Goal: Check status

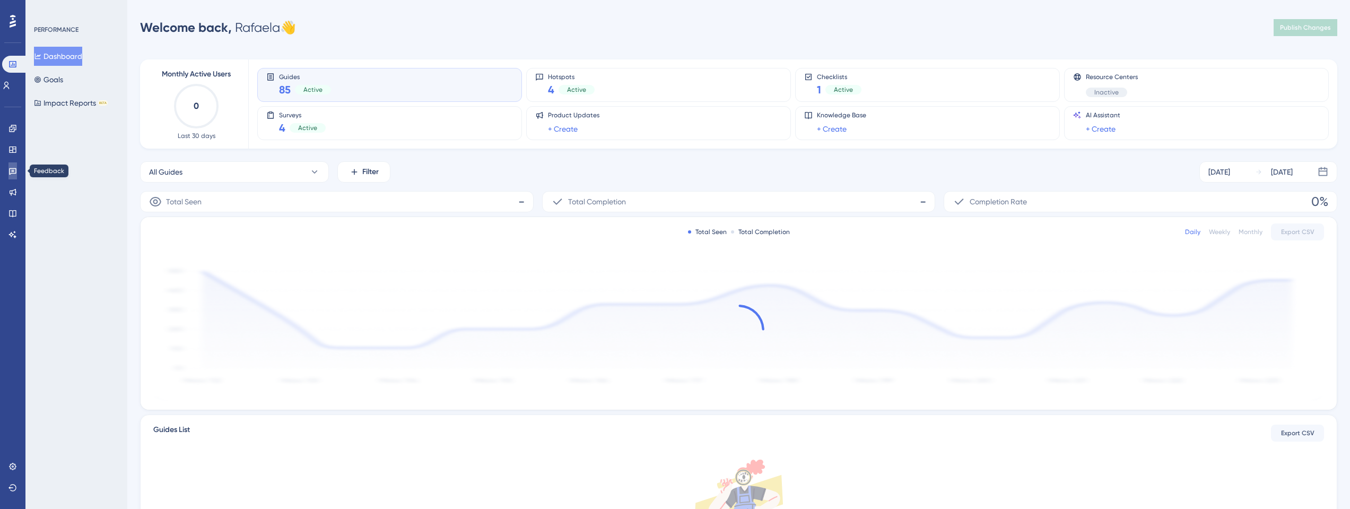
click at [13, 173] on icon at bounding box center [12, 171] width 7 height 7
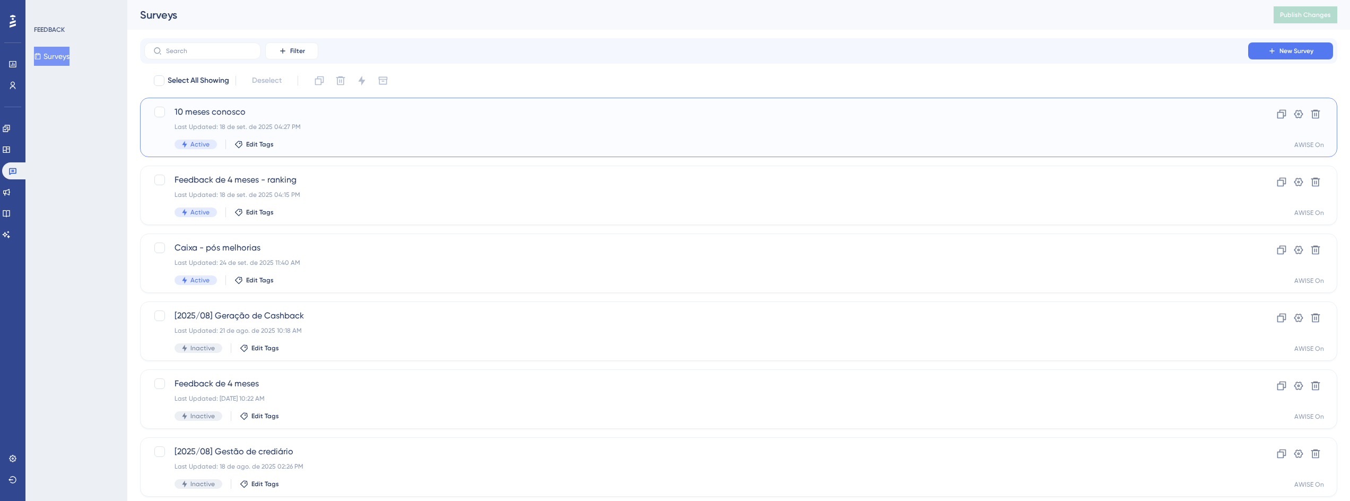
click at [203, 110] on span "10 meses conosco" at bounding box center [697, 112] width 1044 height 13
